Goal: Transaction & Acquisition: Subscribe to service/newsletter

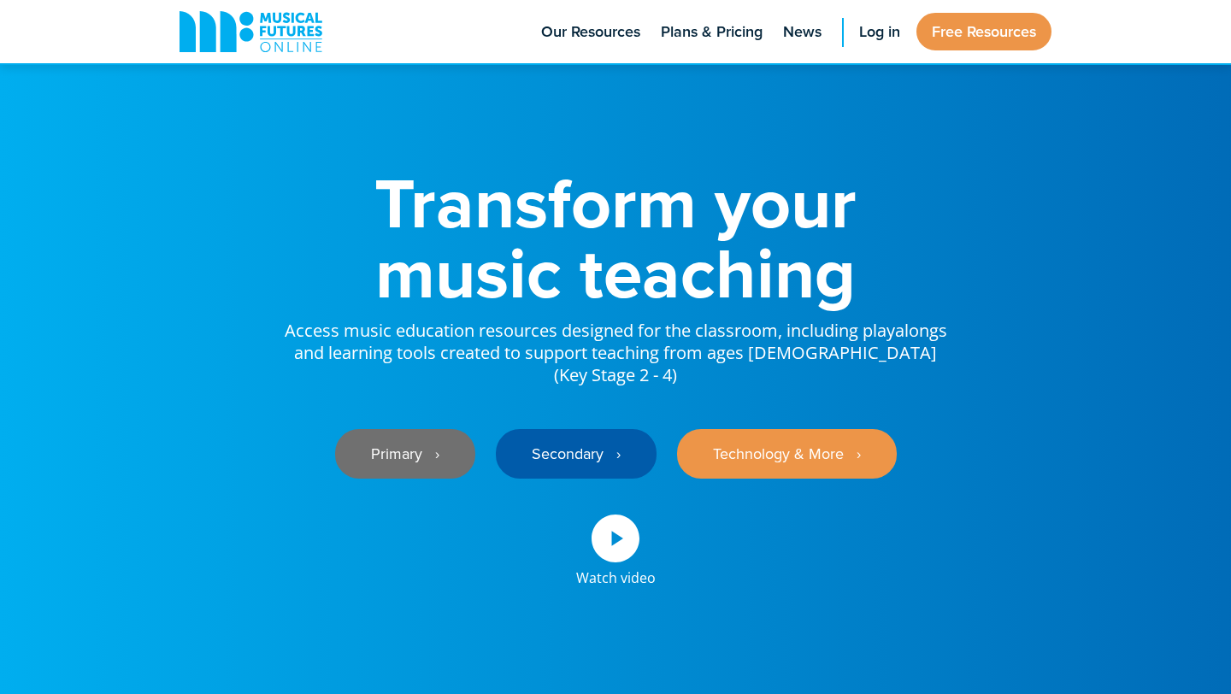
click at [399, 444] on link "Primary ‎‏‏‎ ‎ ›" at bounding box center [405, 454] width 140 height 50
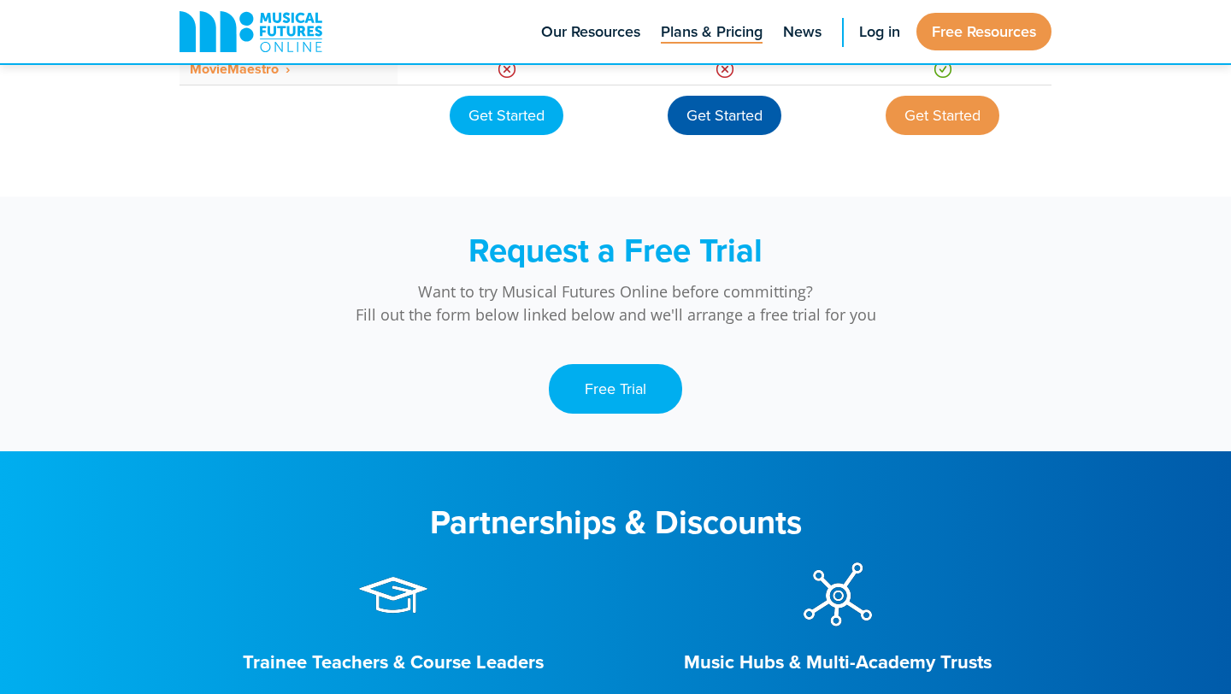
scroll to position [1649, 0]
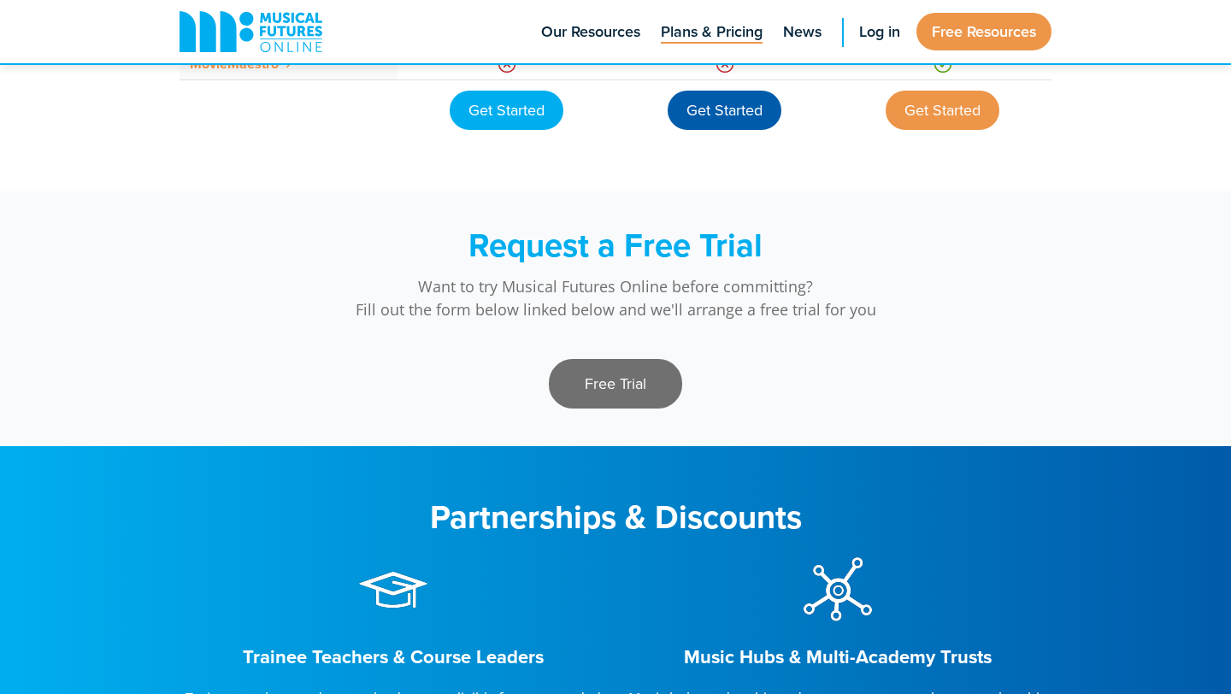
click at [645, 381] on link "Free Trial" at bounding box center [615, 384] width 133 height 50
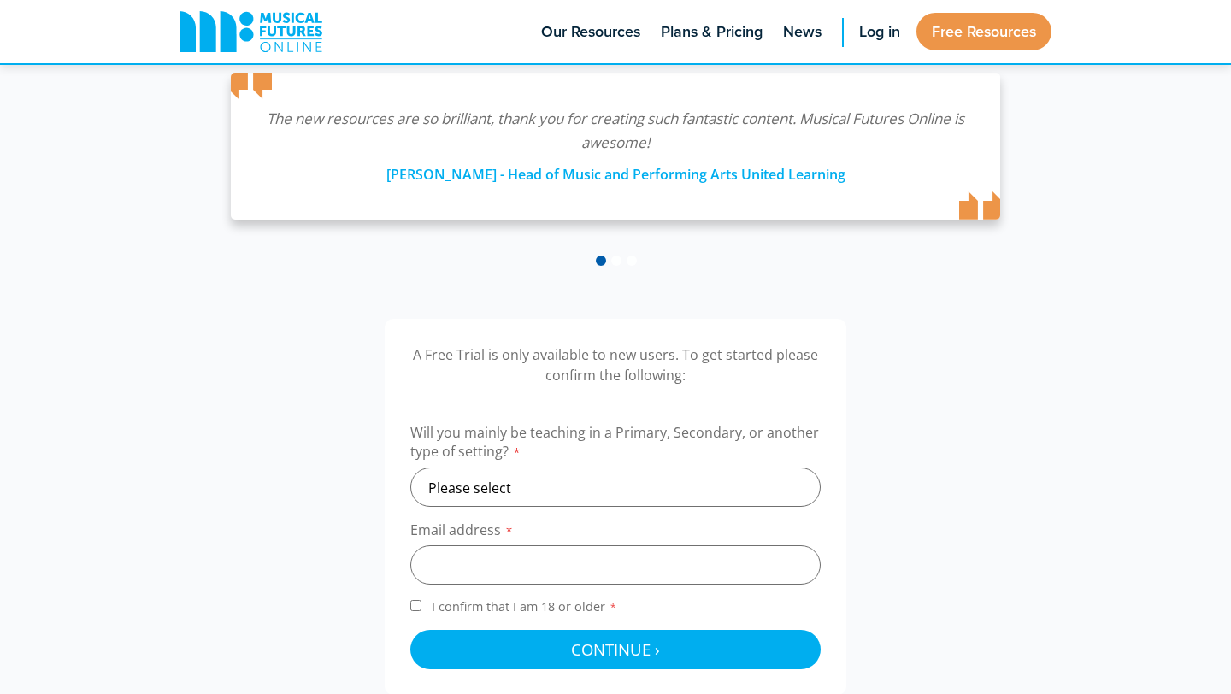
scroll to position [312, 0]
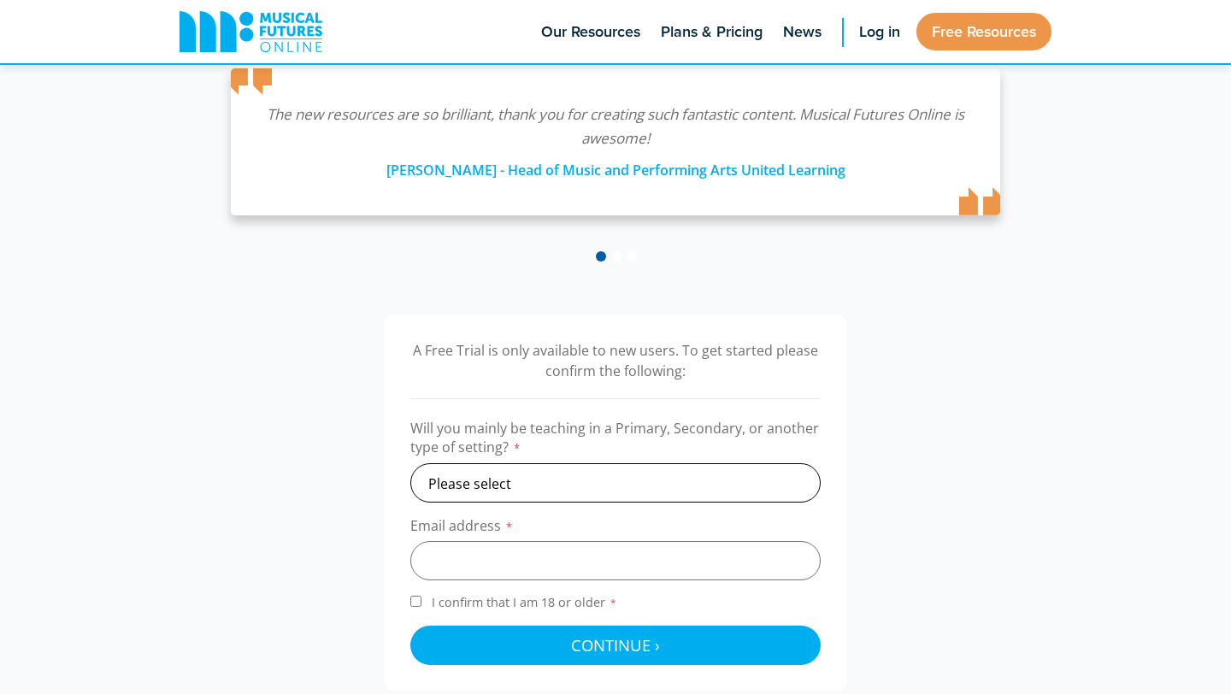
click at [581, 473] on select "Please select Primary Secondary Other" at bounding box center [615, 482] width 410 height 39
select select "primary"
click at [410, 463] on select "Please select Primary Secondary Other" at bounding box center [615, 482] width 410 height 39
click at [539, 542] on input "email" at bounding box center [615, 560] width 410 height 39
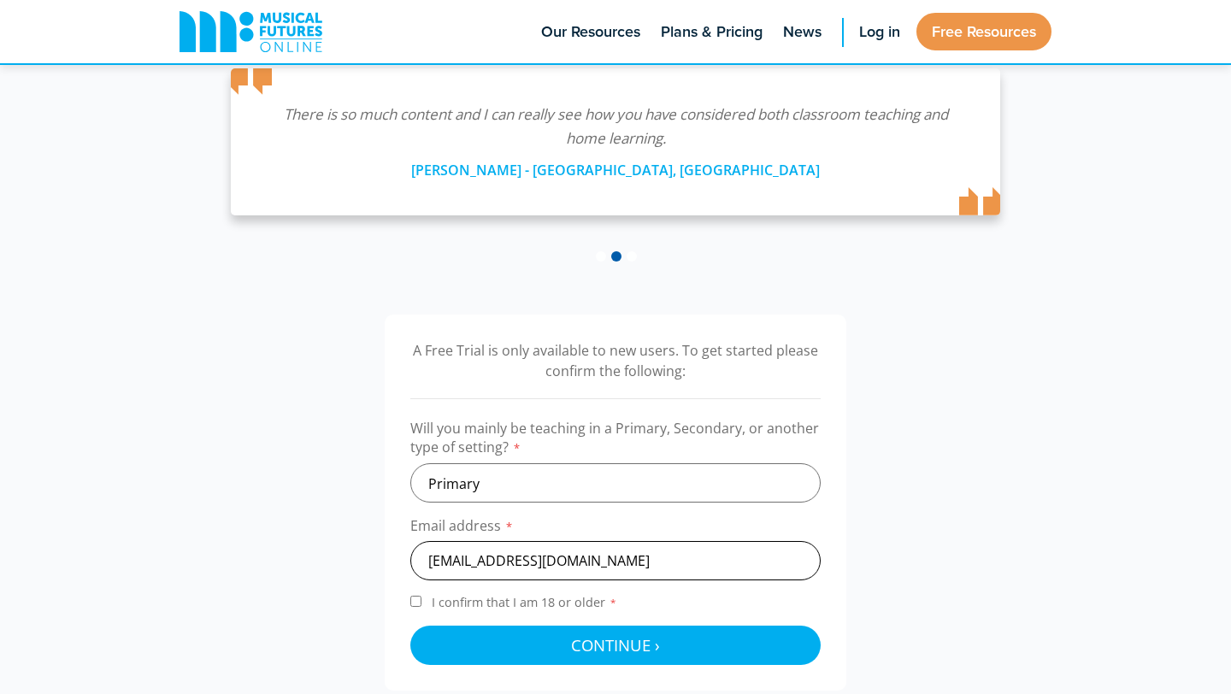
type input "sarahgordon365@gmail.com"
click at [410, 603] on input "I confirm that I am 18 or older *" at bounding box center [415, 601] width 11 height 11
checkbox input "true"
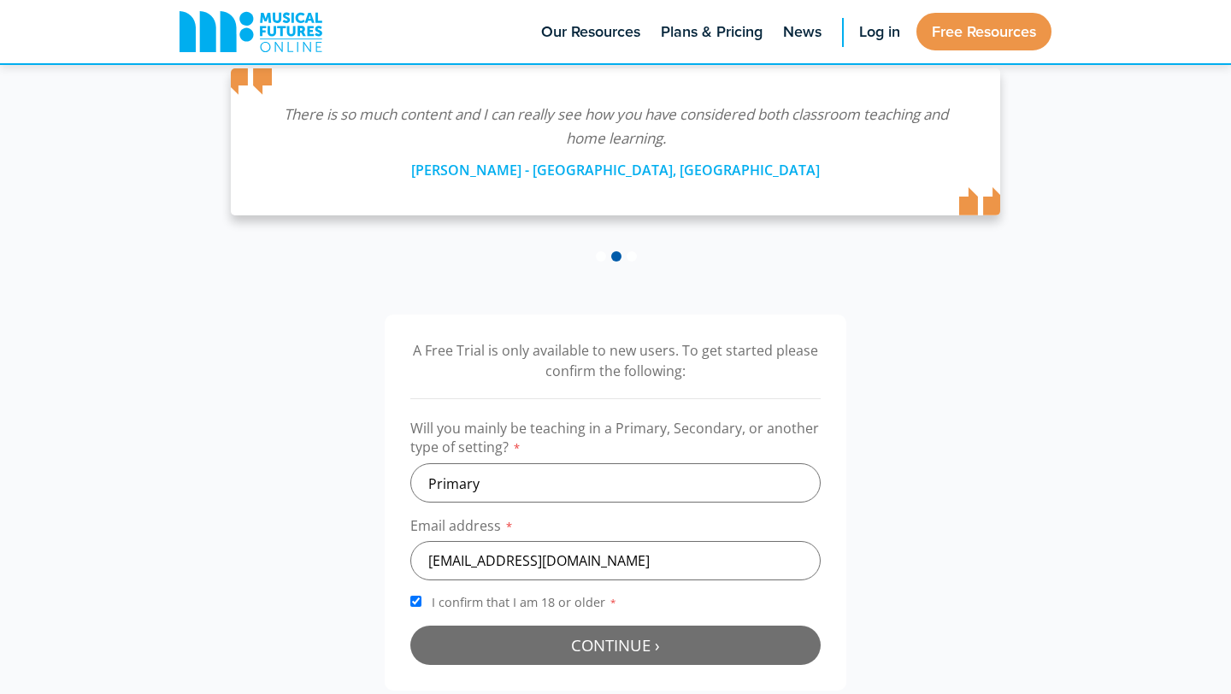
click at [475, 640] on button "Continue › Checking your details..." at bounding box center [615, 645] width 410 height 39
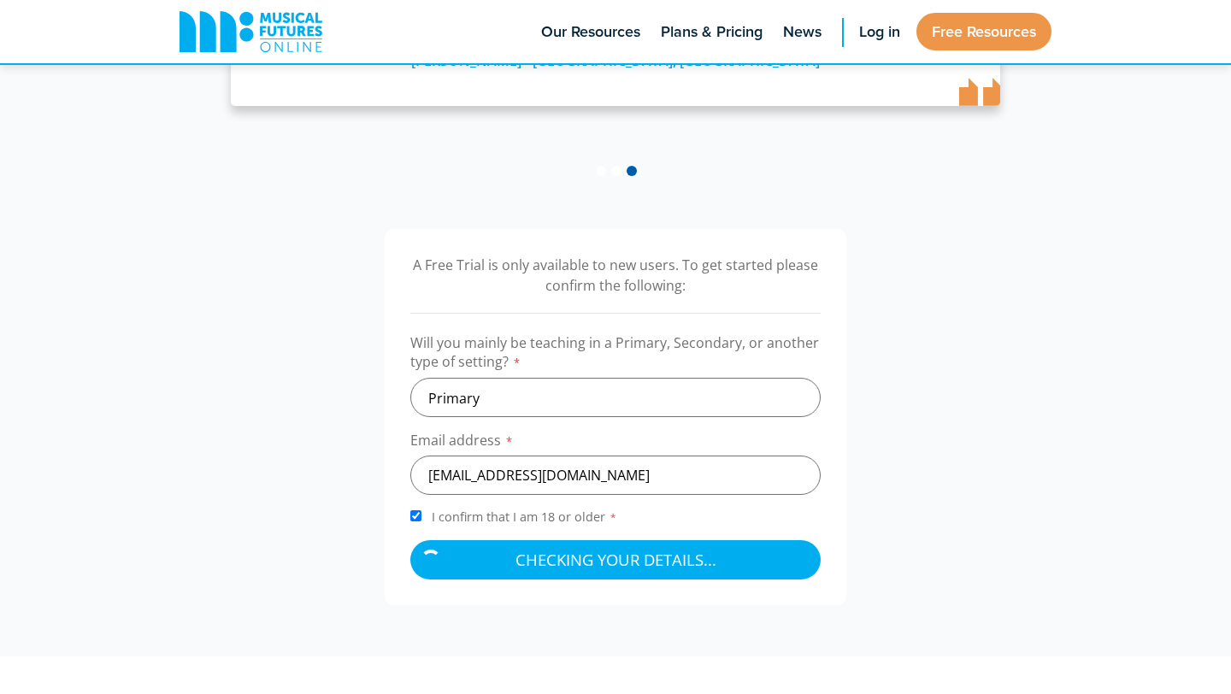
scroll to position [416, 0]
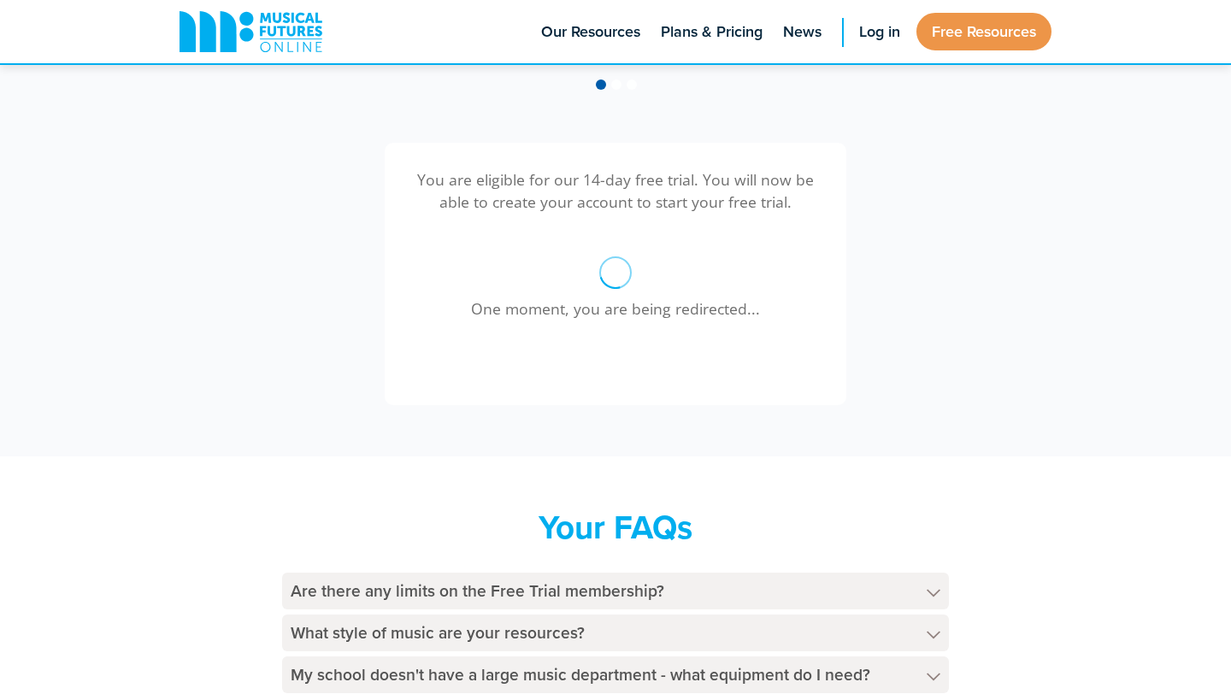
scroll to position [483, 0]
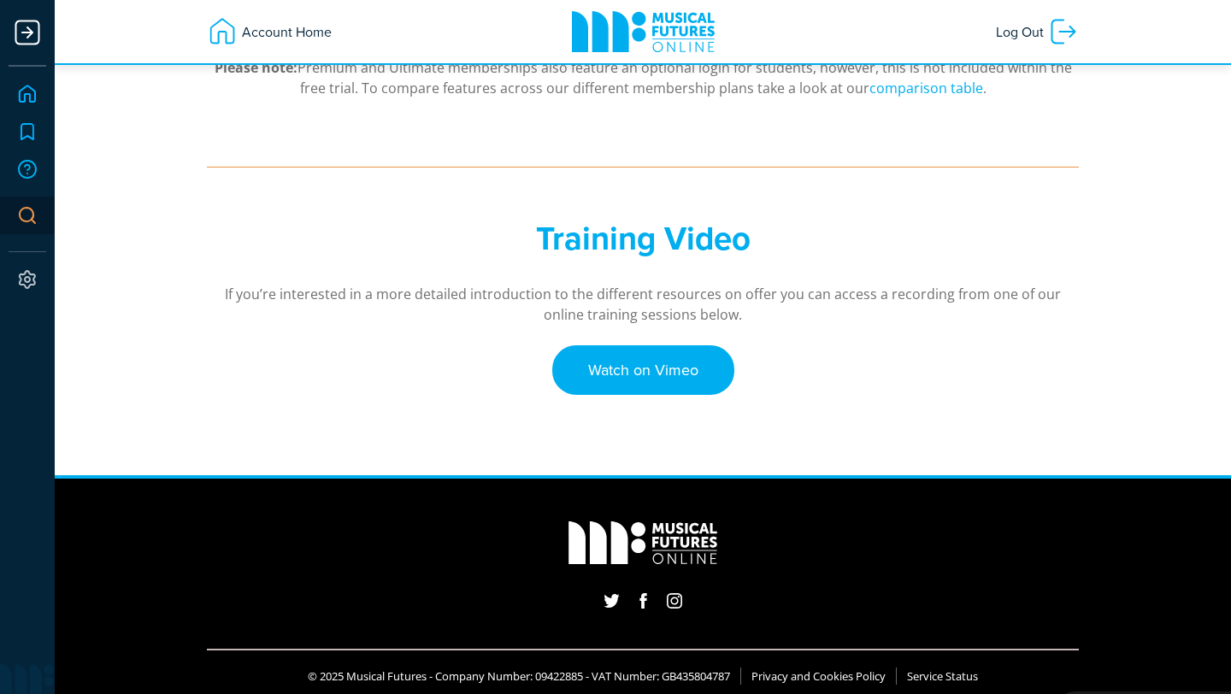
scroll to position [515, 0]
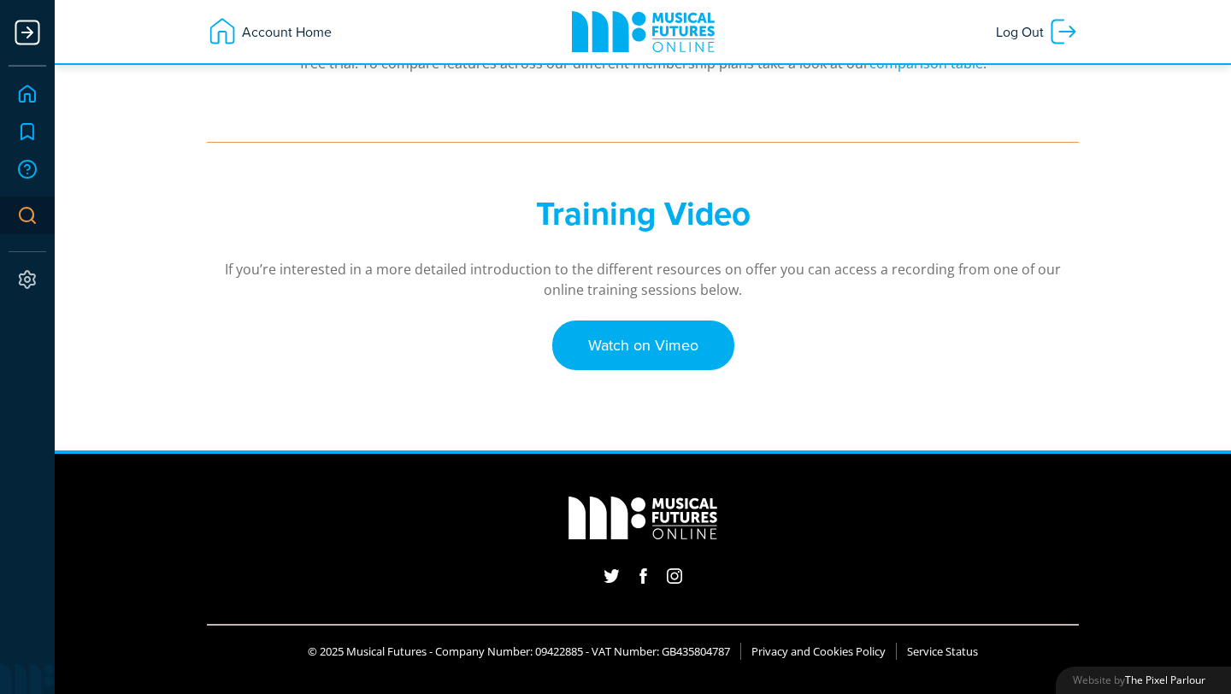
click at [28, 97] on link "Home" at bounding box center [28, 94] width 38 height 38
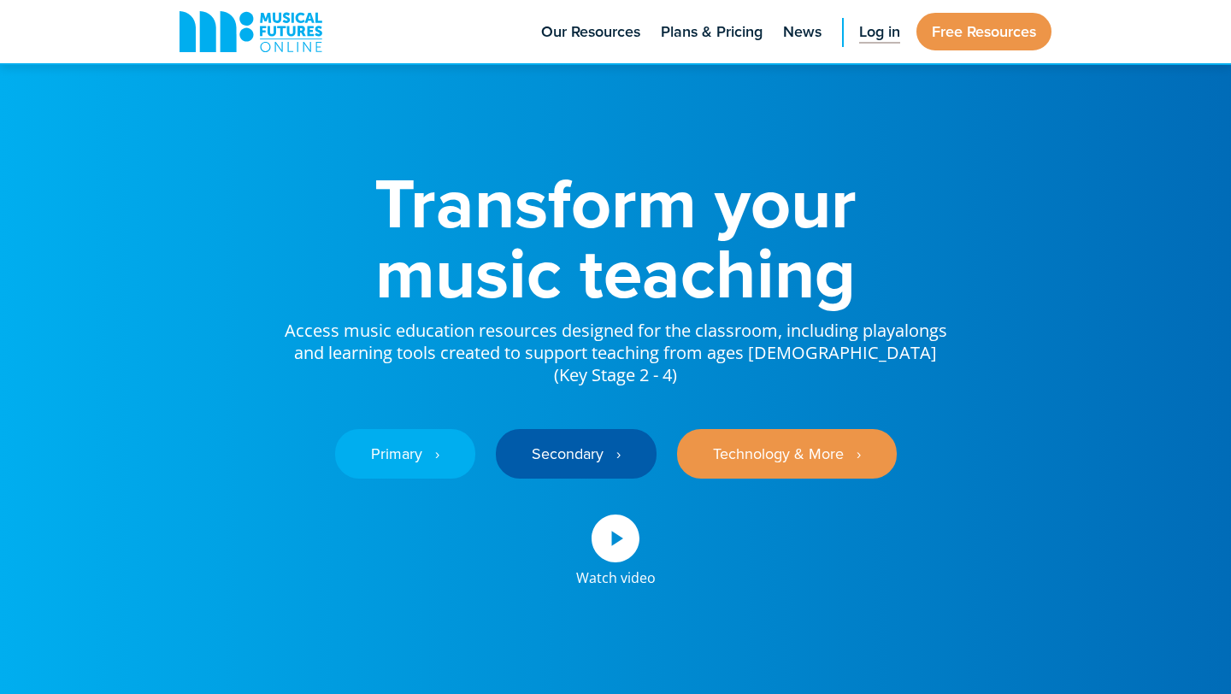
click at [881, 44] on link "Log in" at bounding box center [880, 31] width 58 height 63
